Goal: Navigation & Orientation: Go to known website

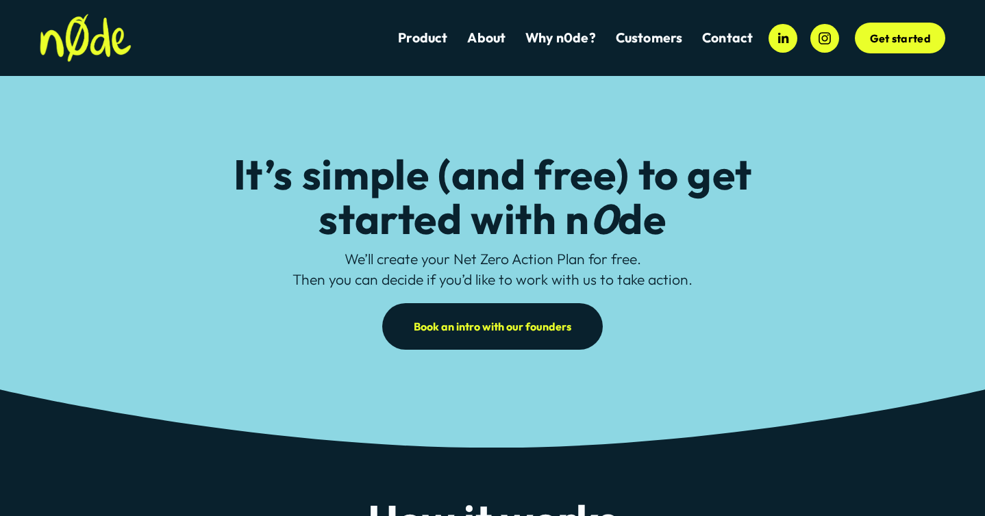
drag, startPoint x: 0, startPoint y: 0, endPoint x: 84, endPoint y: 42, distance: 94.3
click at [84, 42] on img at bounding box center [86, 38] width 92 height 49
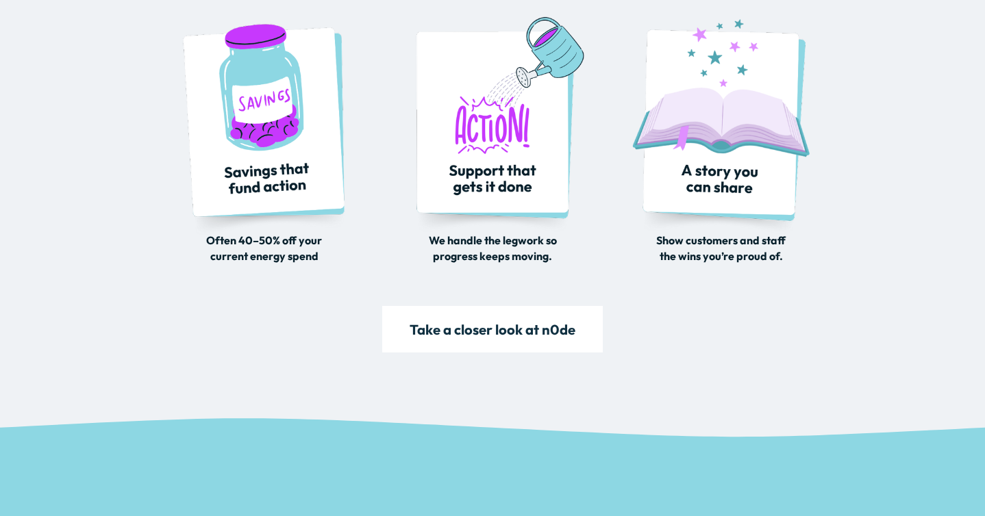
scroll to position [2661, 0]
